Goal: Information Seeking & Learning: Learn about a topic

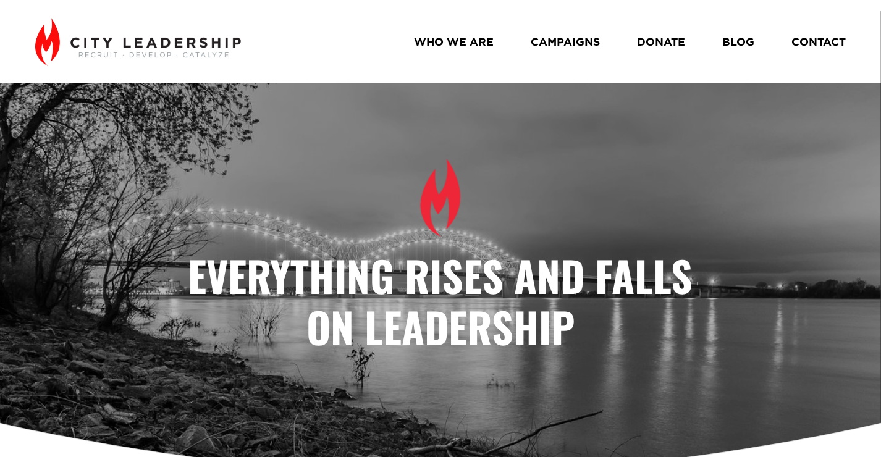
click at [457, 45] on link "WHO WE ARE" at bounding box center [454, 42] width 80 height 22
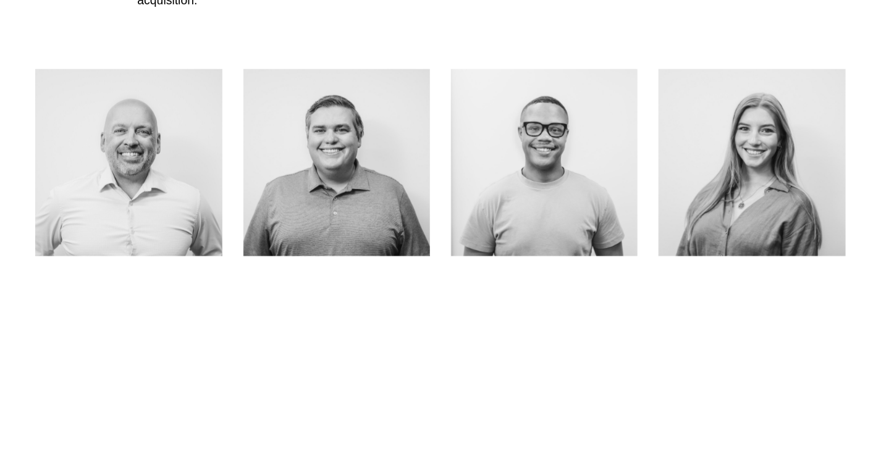
scroll to position [541, 0]
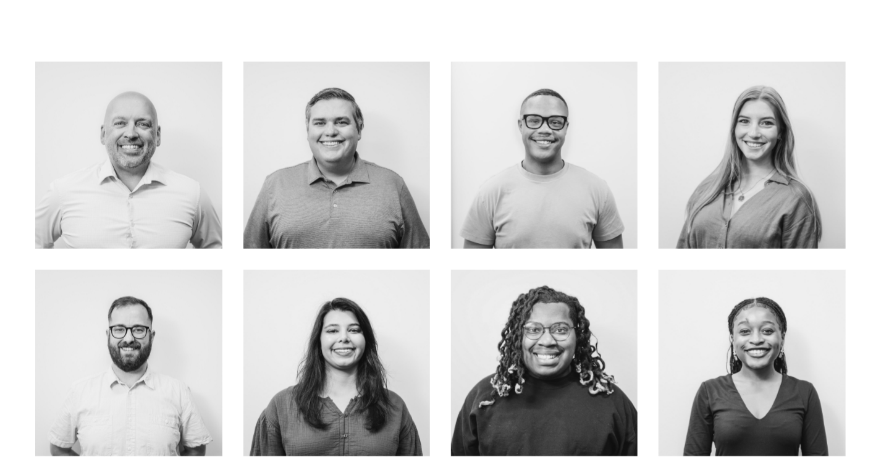
click at [83, 173] on link "About Me" at bounding box center [129, 182] width 98 height 33
click at [297, 187] on link "ABOUT ME" at bounding box center [336, 182] width 98 height 33
